Goal: Task Accomplishment & Management: Use online tool/utility

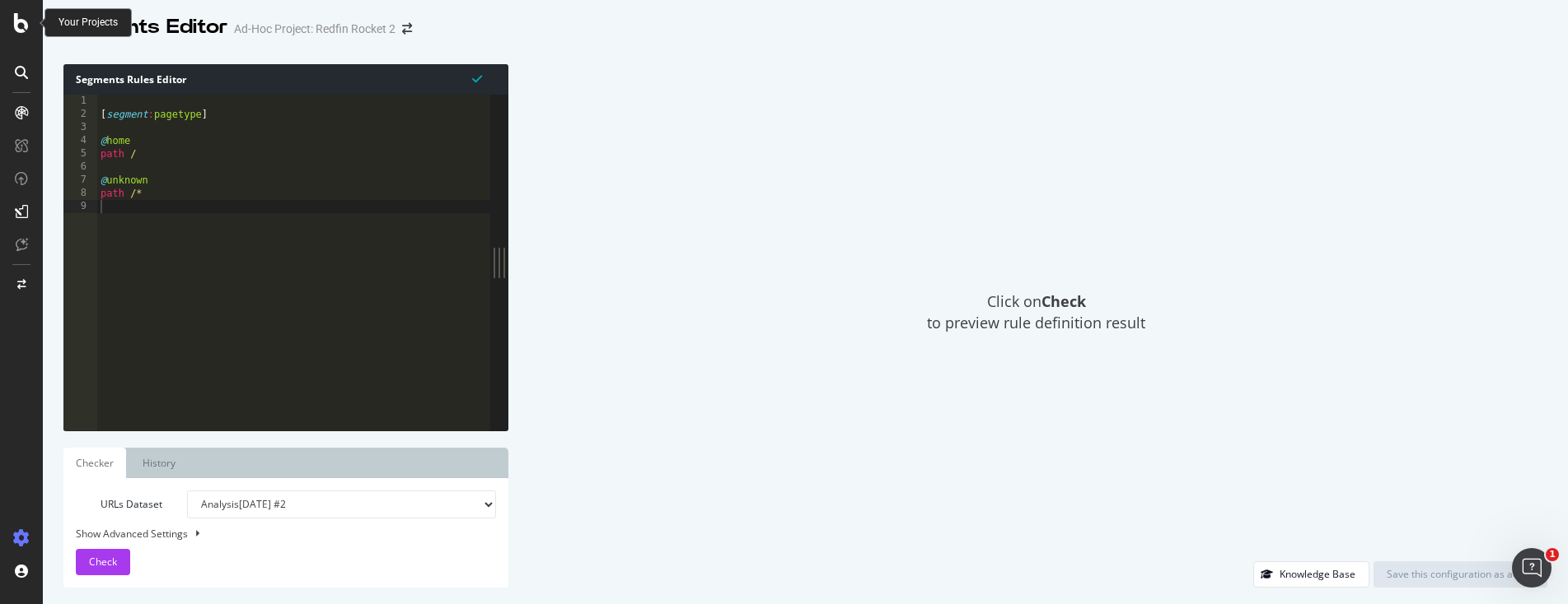
click at [26, 31] on icon at bounding box center [22, 23] width 15 height 20
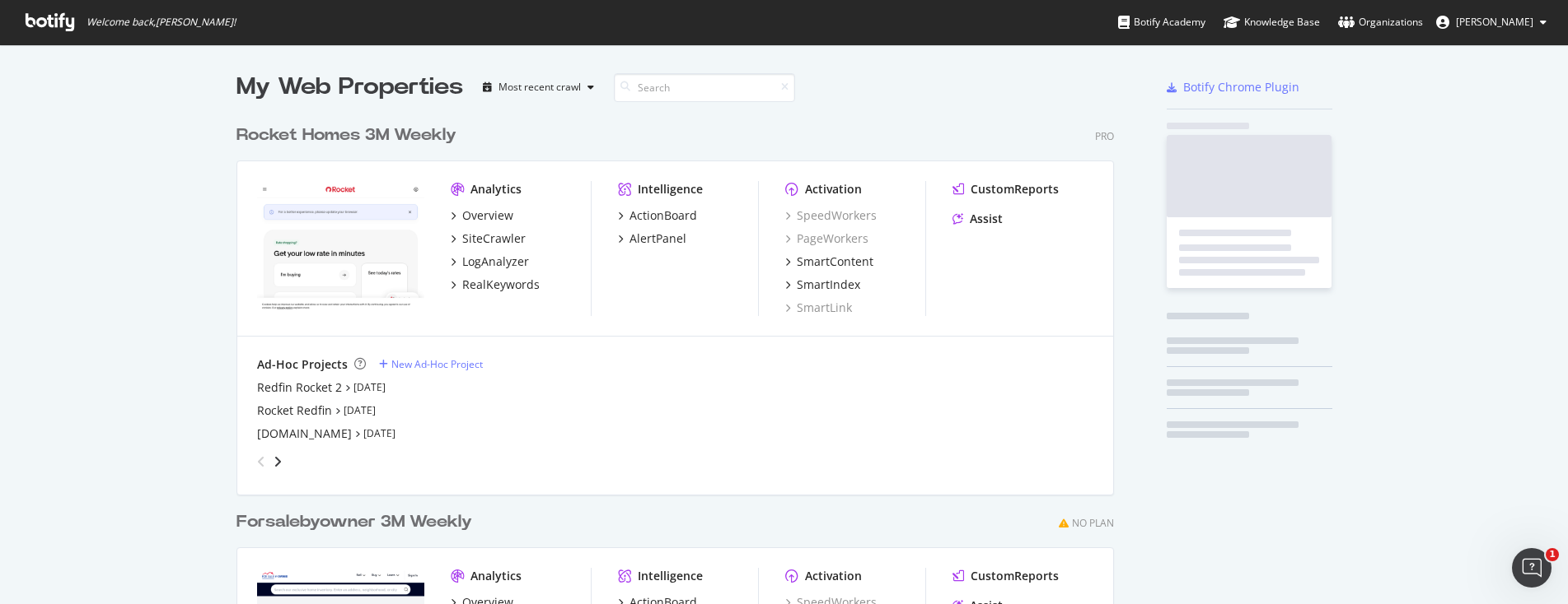
scroll to position [592, 1543]
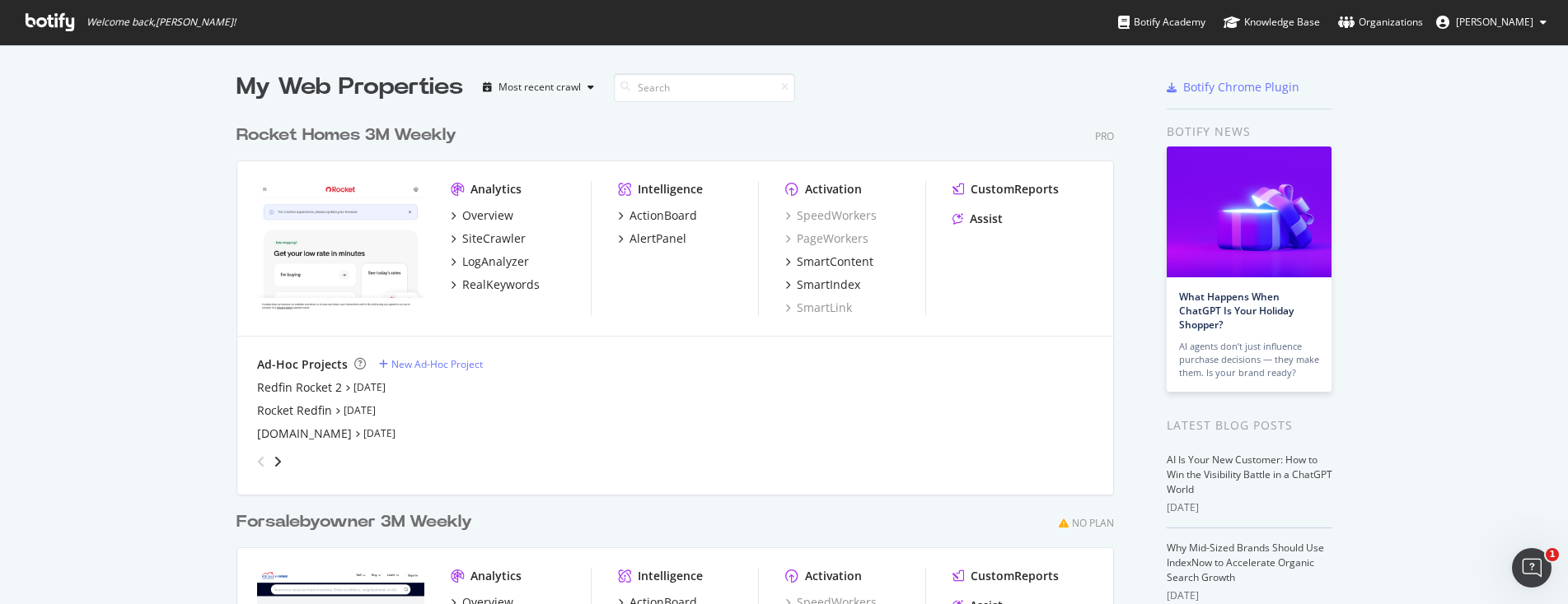
click at [364, 215] on img "grid" at bounding box center [341, 248] width 167 height 133
click at [488, 213] on div "Overview" at bounding box center [488, 215] width 51 height 17
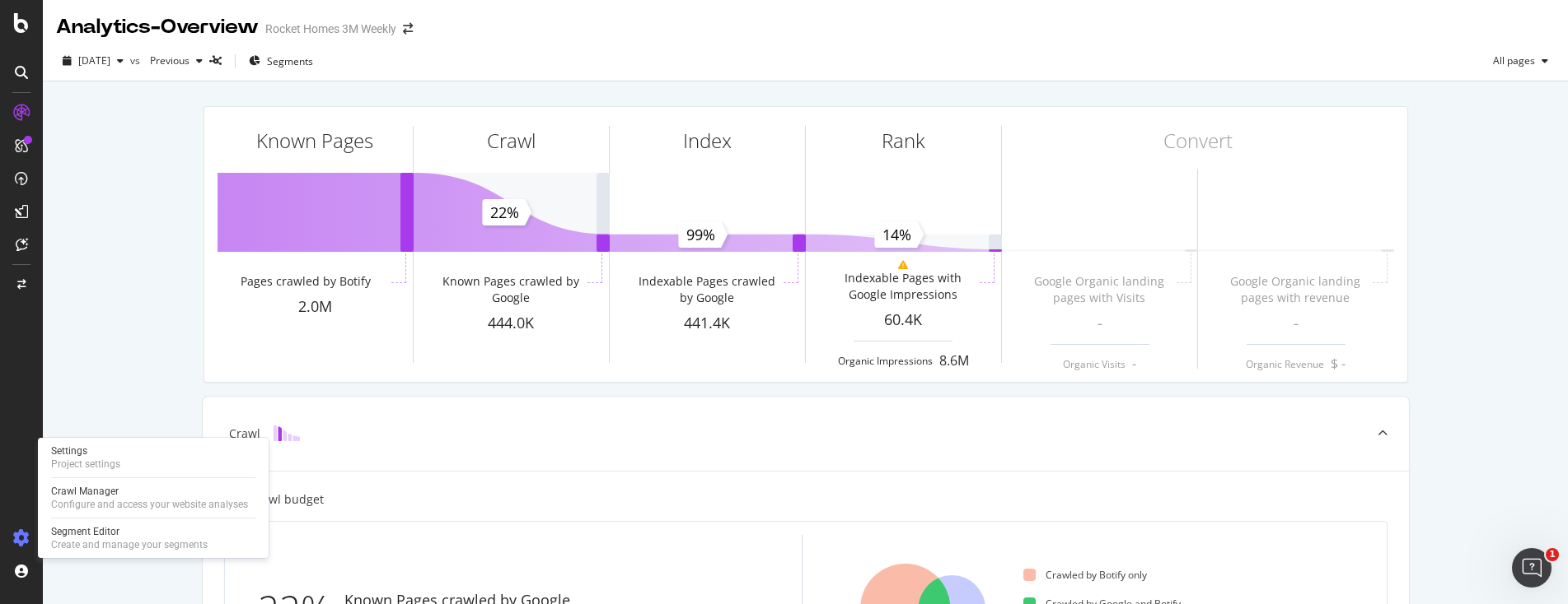
click at [16, 530] on icon at bounding box center [22, 539] width 17 height 17
click at [17, 534] on icon at bounding box center [22, 539] width 17 height 17
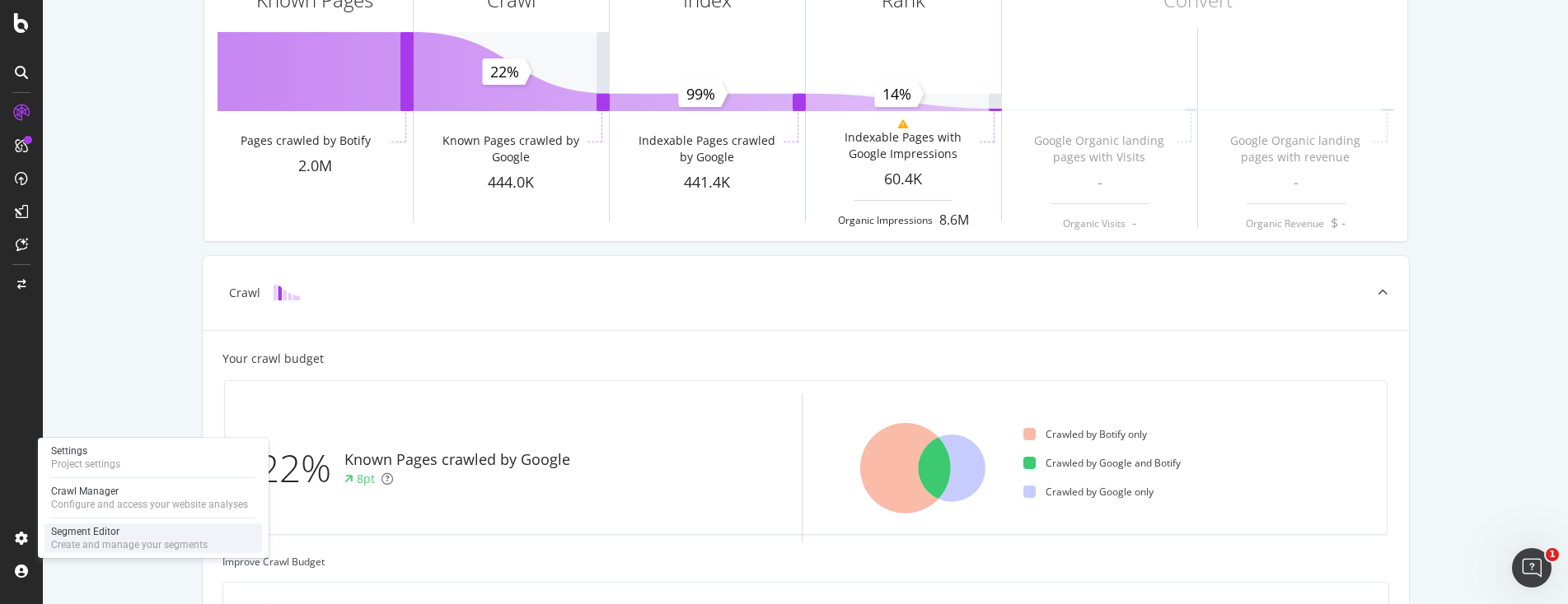
click at [65, 534] on div "Segment Editor" at bounding box center [129, 532] width 157 height 13
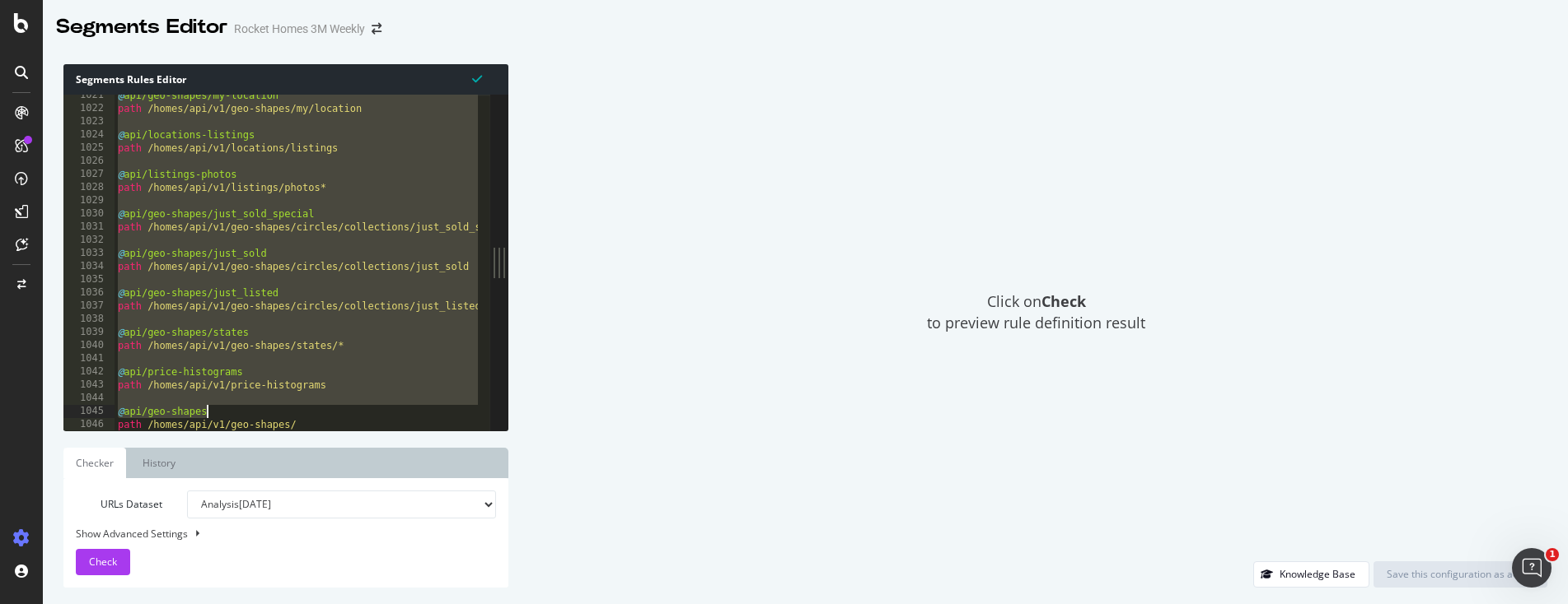
scroll to position [13494, 0]
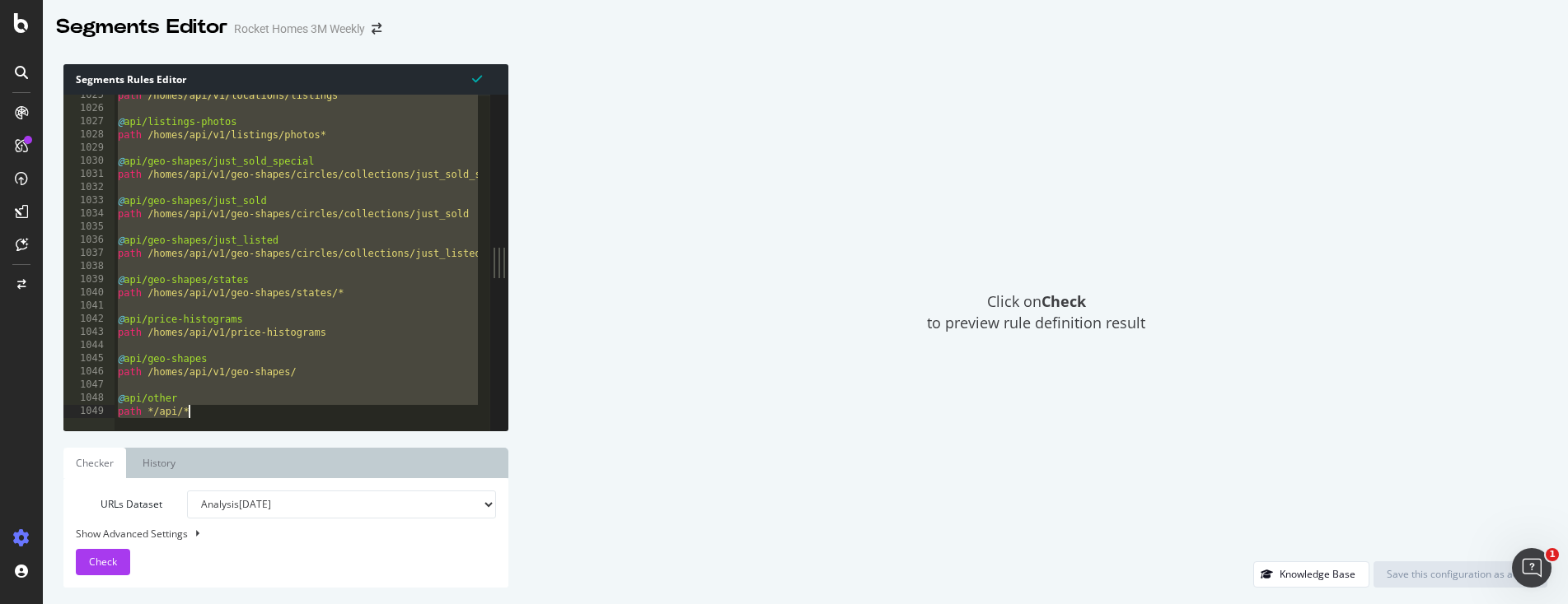
drag, startPoint x: 106, startPoint y: 103, endPoint x: 305, endPoint y: 476, distance: 422.8
click at [305, 476] on div "Segments Rules Editor # Split all pages by content type 1025 1026 1027 1028 102…" at bounding box center [286, 326] width 445 height 524
type textarea "@api/other path */api/*"
